Goal: Task Accomplishment & Management: Manage account settings

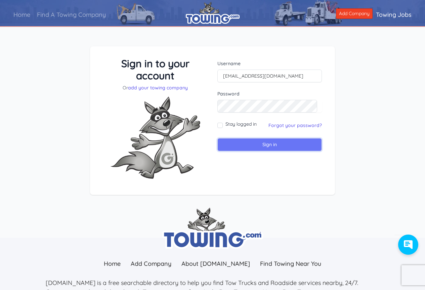
click at [267, 143] on input "Sign in" at bounding box center [269, 144] width 105 height 13
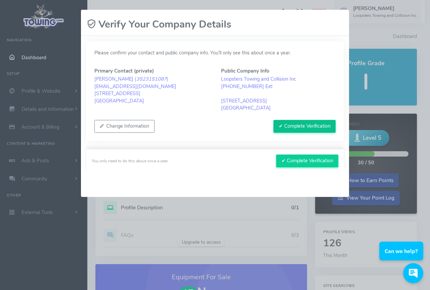
click at [309, 126] on button "✔ Complete Verification" at bounding box center [305, 126] width 62 height 13
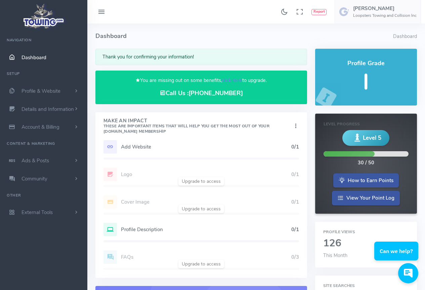
drag, startPoint x: 428, startPoint y: 22, endPoint x: 226, endPoint y: 10, distance: 201.6
click at [226, 10] on div "Found 17 results Analytics Report Users [PERSON_NAME]" at bounding box center [256, 12] width 338 height 24
